Goal: Transaction & Acquisition: Obtain resource

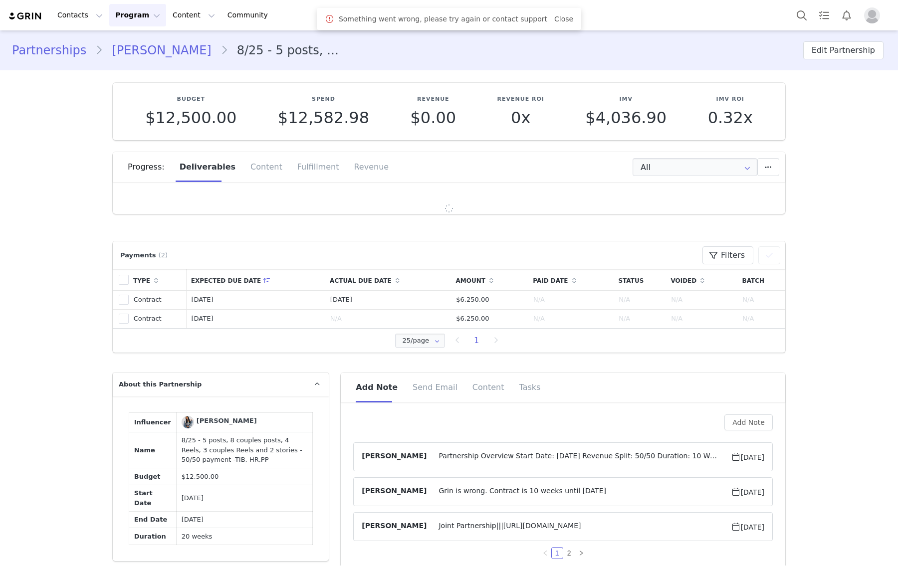
click at [510, 521] on span "Joint Partnership|||[URL][DOMAIN_NAME]" at bounding box center [579, 527] width 304 height 12
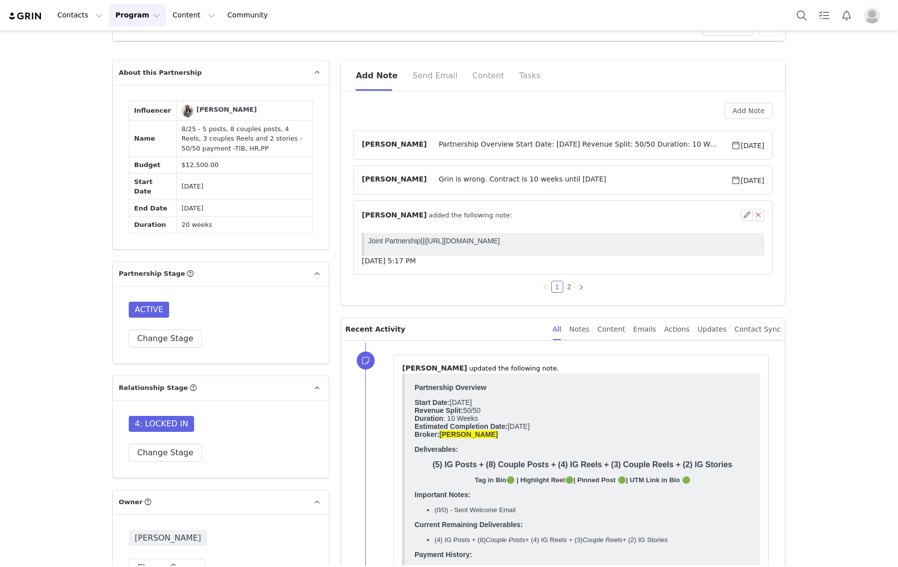
click at [425, 241] on p "Joint Partnership|||[URL][DOMAIN_NAME]" at bounding box center [564, 241] width 392 height 8
copy p "[URL][DOMAIN_NAME]"
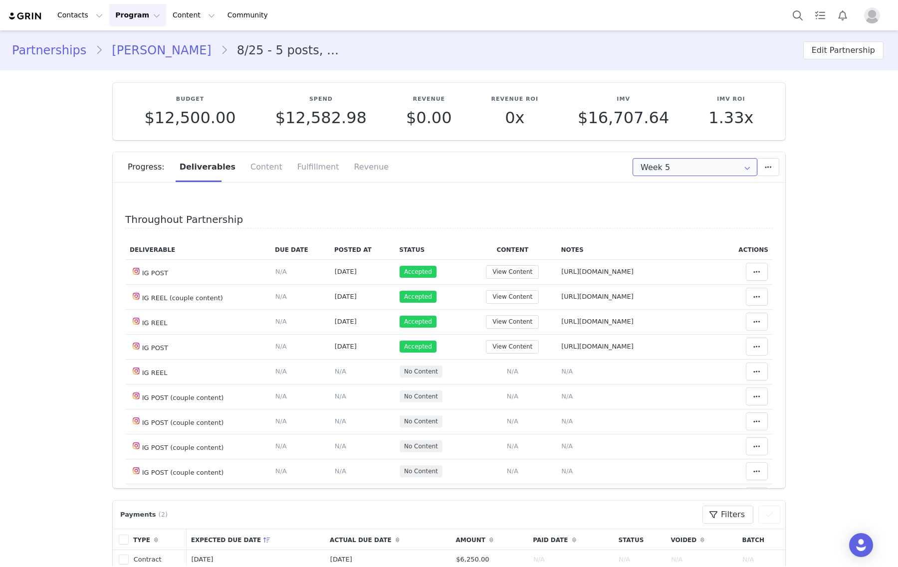
click at [662, 171] on input "Week 5" at bounding box center [695, 167] width 125 height 18
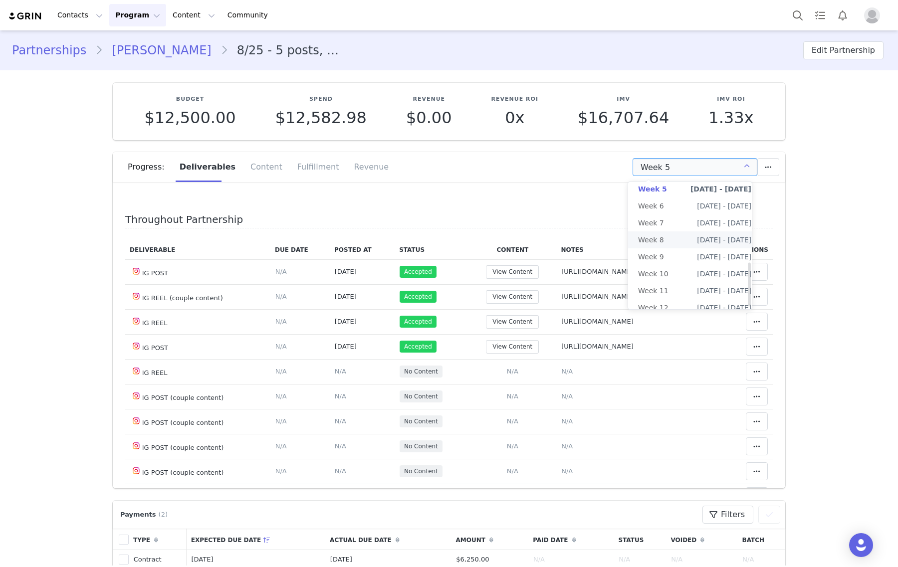
scroll to position [235, 0]
click at [674, 299] on li "All Weeks" at bounding box center [694, 307] width 133 height 17
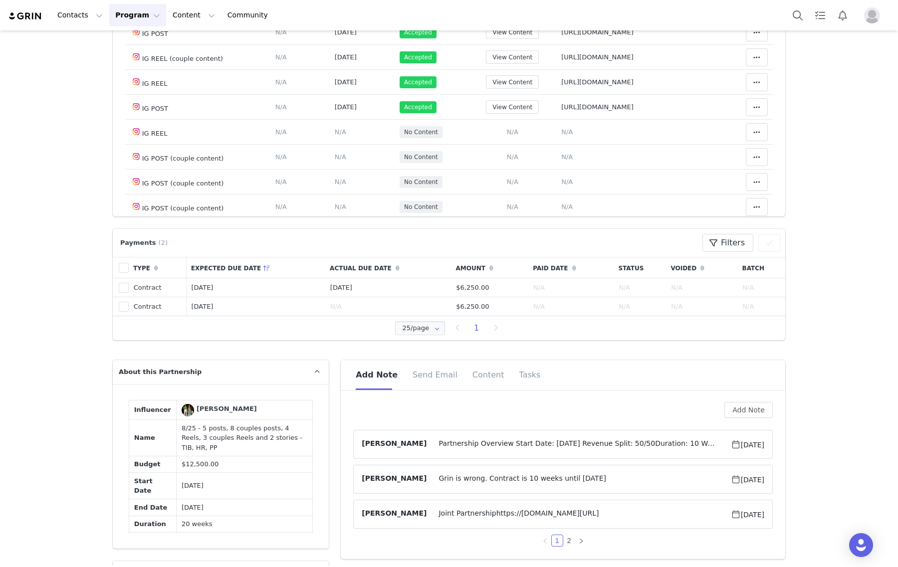
scroll to position [499, 0]
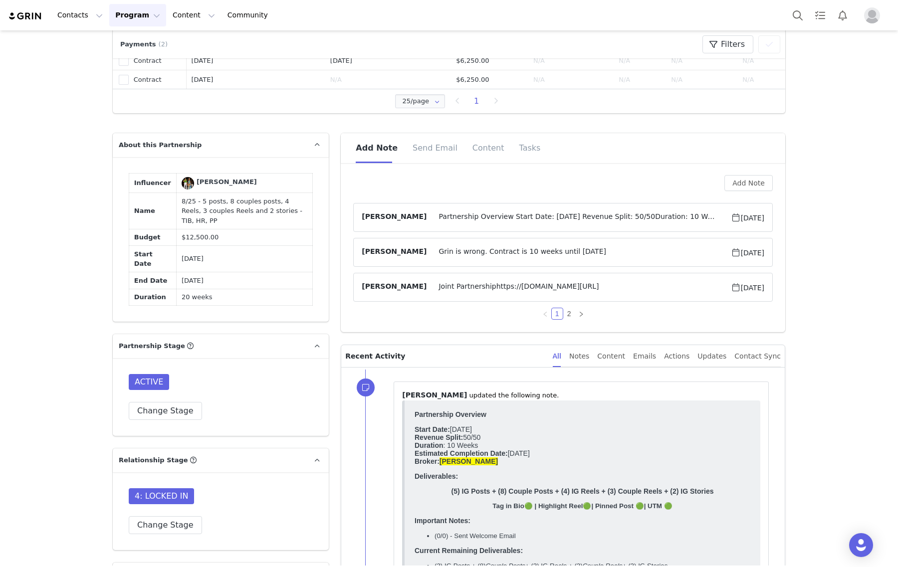
click at [592, 211] on article "Gabrielle Vasquez Partnership Overview Start Date: August 2025 Revenue Split: 5…" at bounding box center [563, 217] width 420 height 29
click at [583, 213] on span "Partnership Overview Start Date: August 2025 Revenue Split: 50/50Duration: 10 W…" at bounding box center [579, 218] width 304 height 12
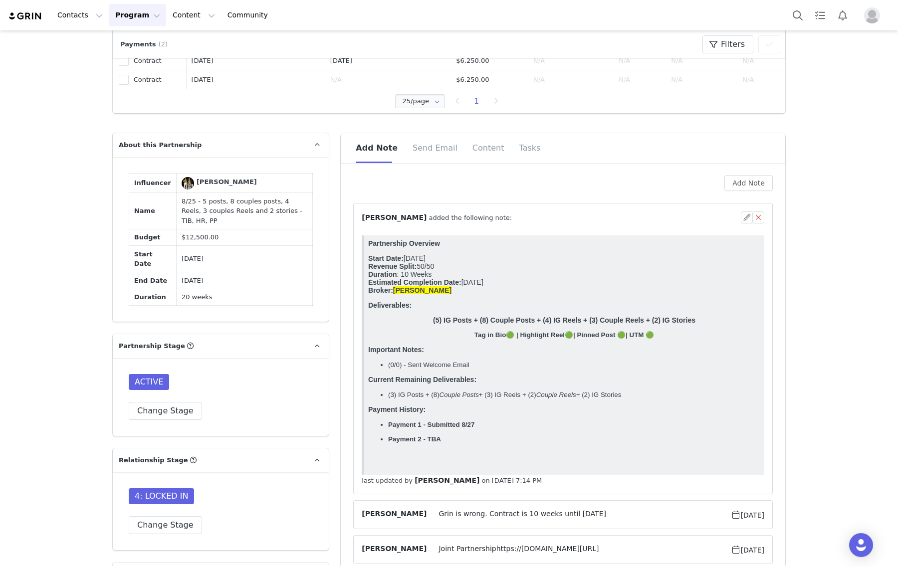
scroll to position [0, 0]
click at [741, 215] on button "button" at bounding box center [747, 218] width 12 height 12
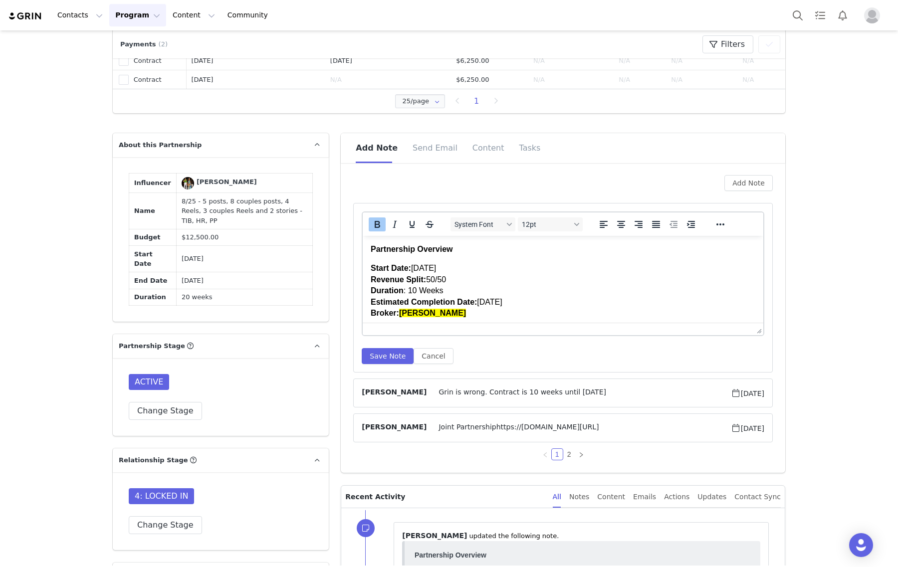
click at [421, 364] on article "System Font 12pt To open the popup, press Shift+Enter To open the popup, press …" at bounding box center [563, 288] width 420 height 170
click at [427, 350] on button "Cancel" at bounding box center [433, 356] width 39 height 16
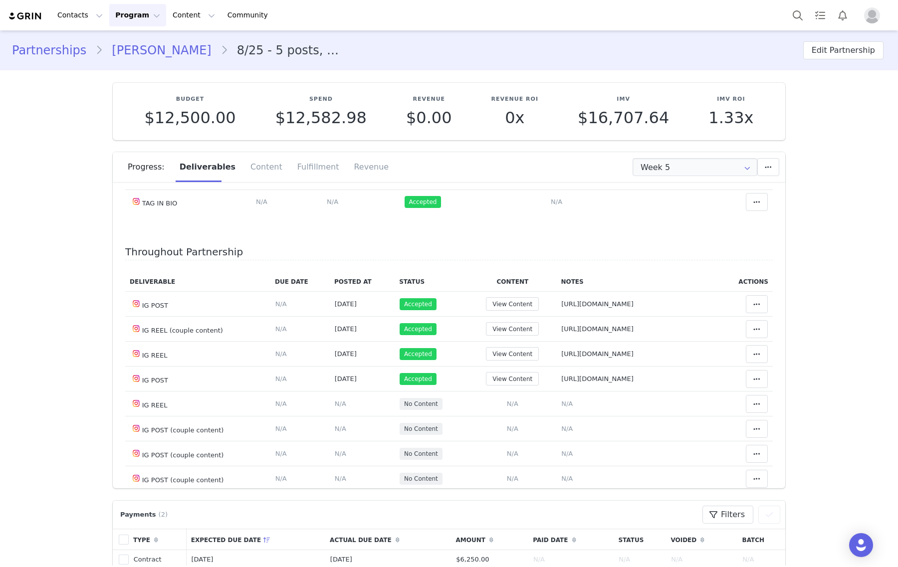
click at [137, 45] on link "Amanda Hamilton" at bounding box center [161, 50] width 117 height 18
